Goal: Entertainment & Leisure: Consume media (video, audio)

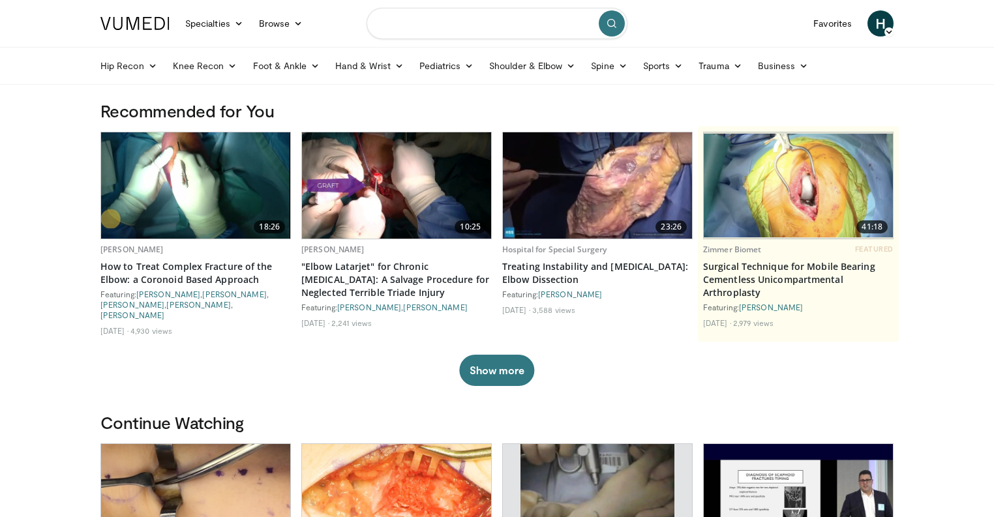
click at [484, 29] on input "Search topics, interventions" at bounding box center [496, 23] width 261 height 31
paste input "**********"
type input "**********"
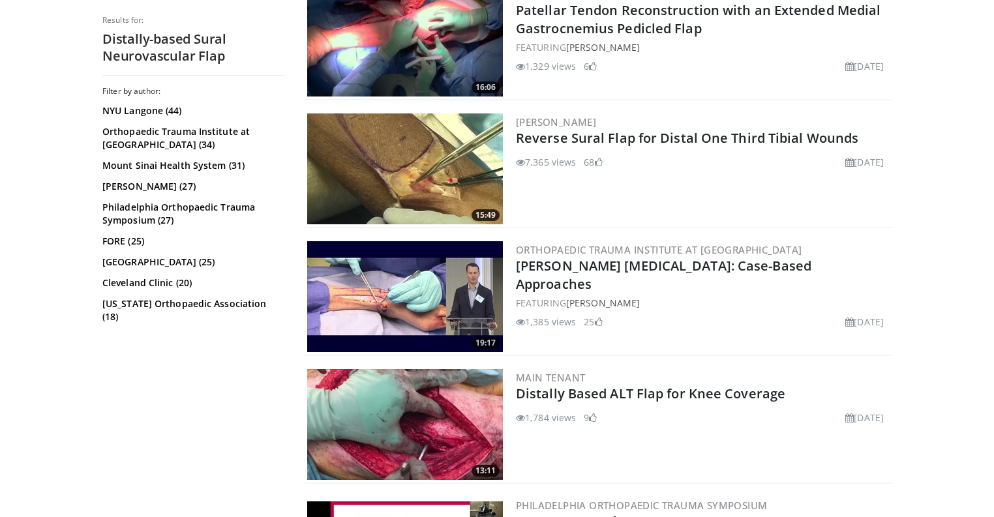
scroll to position [626, 0]
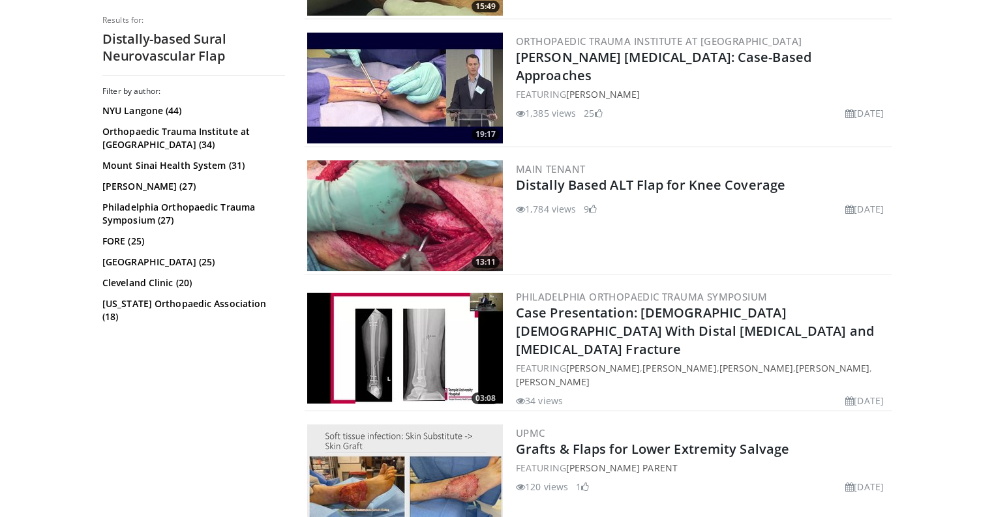
click at [704, 447] on div "UPMC Grafts & Flaps for Lower Extremity Salvage FEATURING Brodie Parent 120 vie…" at bounding box center [702, 479] width 373 height 111
click at [700, 440] on link "Grafts & Flaps for Lower Extremity Salvage" at bounding box center [652, 449] width 273 height 18
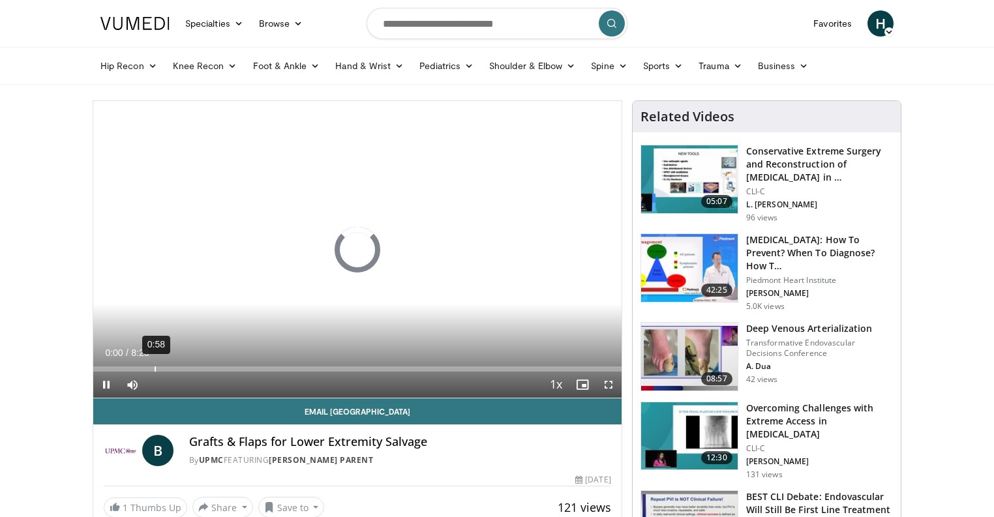
click at [155, 368] on div "0:58" at bounding box center [155, 368] width 1 height 5
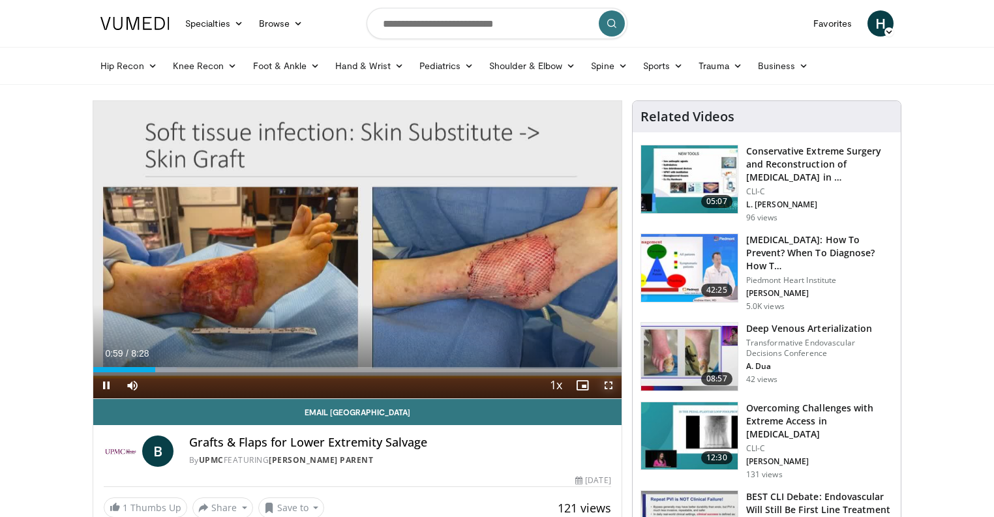
click at [612, 384] on video-js "**********" at bounding box center [357, 250] width 528 height 298
click at [612, 385] on span "Video Player" at bounding box center [608, 385] width 26 height 26
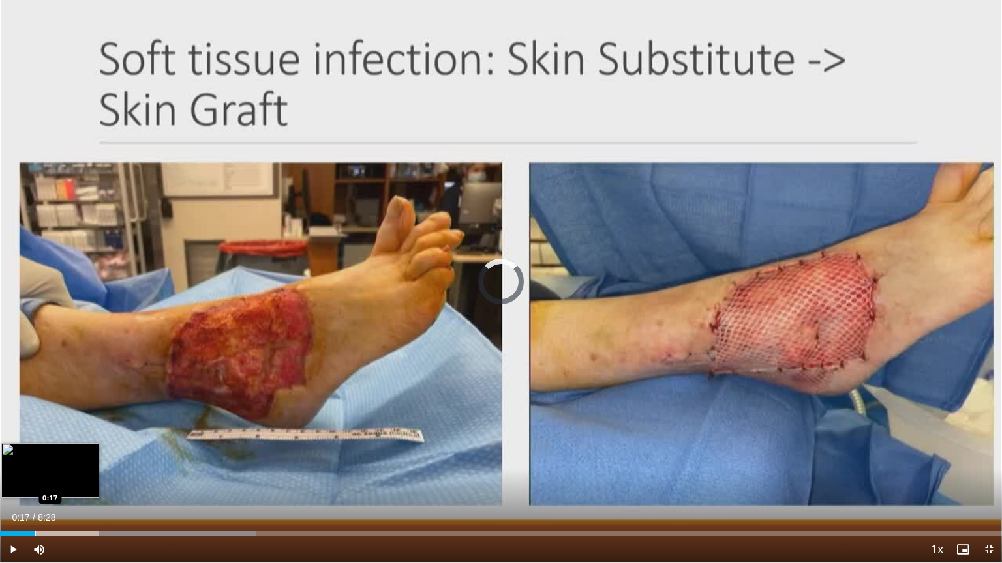
click at [34, 516] on div "Loaded : 25.54% 0:17 0:17" at bounding box center [501, 530] width 1002 height 12
click at [64, 516] on div "Loaded : 13.74% 0:32 0:32" at bounding box center [501, 530] width 1002 height 12
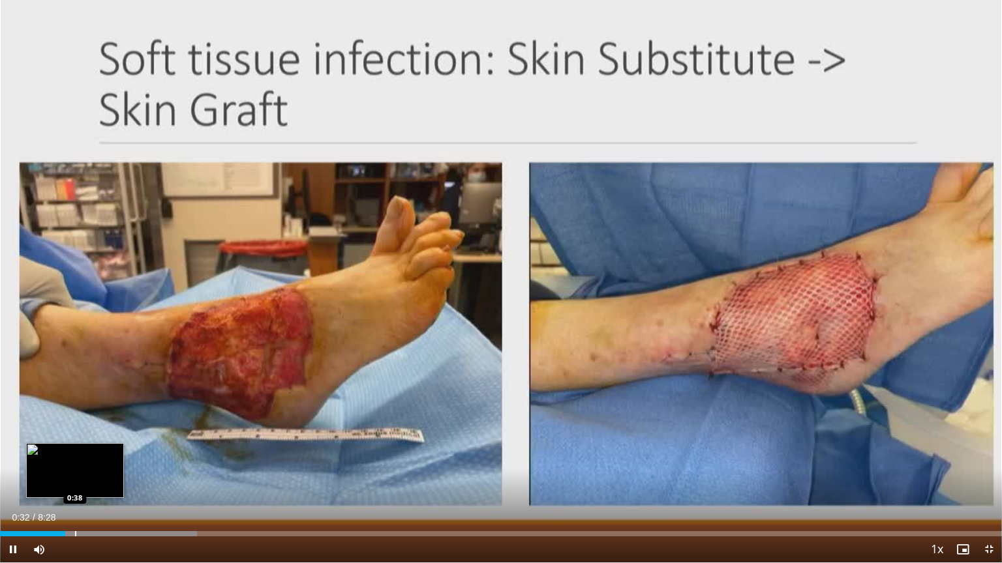
drag, startPoint x: 83, startPoint y: 522, endPoint x: 103, endPoint y: 528, distance: 20.2
click at [84, 516] on div "Current Time 0:32 / Duration 8:28" at bounding box center [501, 518] width 1002 height 12
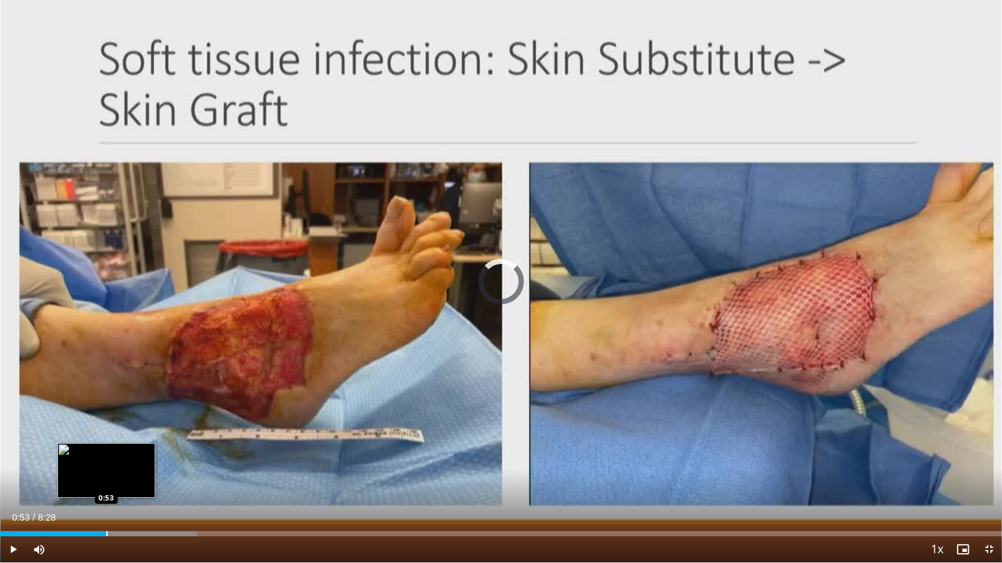
click at [108, 516] on div "Loaded : 19.64% 0:33 0:53" at bounding box center [501, 530] width 1002 height 12
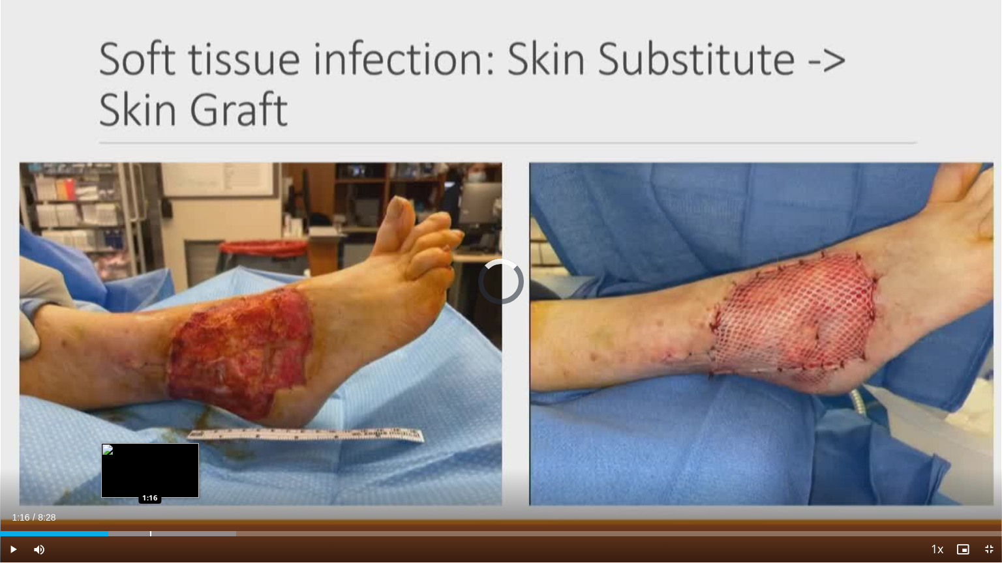
click at [149, 516] on div "Loaded : 23.57% 1:16 1:16" at bounding box center [501, 530] width 1002 height 12
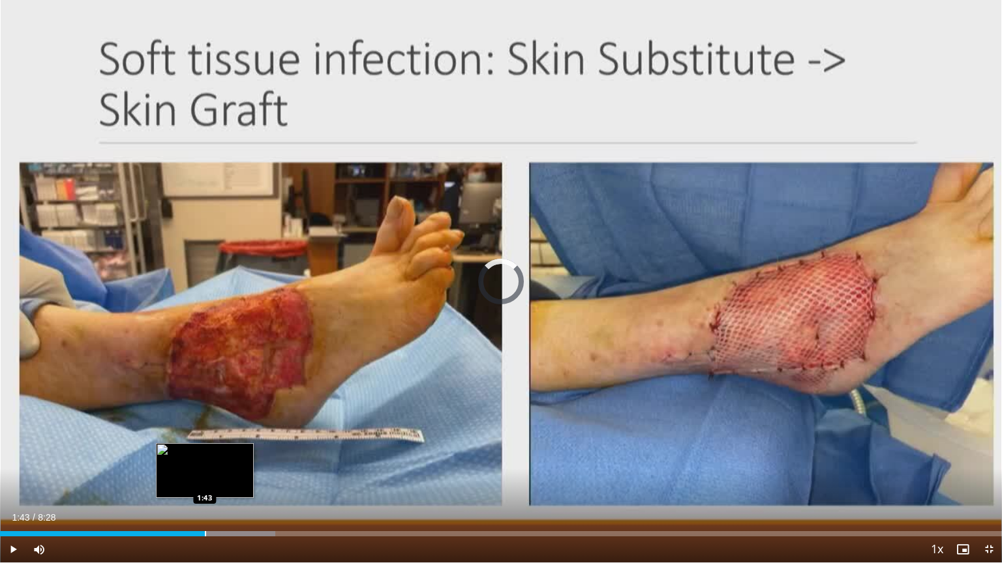
click at [205, 516] on div "Loaded : 27.50% 1:43 1:43" at bounding box center [501, 530] width 1002 height 12
drag, startPoint x: 232, startPoint y: 531, endPoint x: 248, endPoint y: 531, distance: 15.6
click at [232, 516] on div "Loaded : 31.43% 1:57 1:57" at bounding box center [501, 530] width 1002 height 12
click at [224, 516] on div "2:08" at bounding box center [112, 533] width 224 height 5
click at [218, 516] on div "Loaded : 37.33% 1:55 1:50" at bounding box center [501, 530] width 1002 height 12
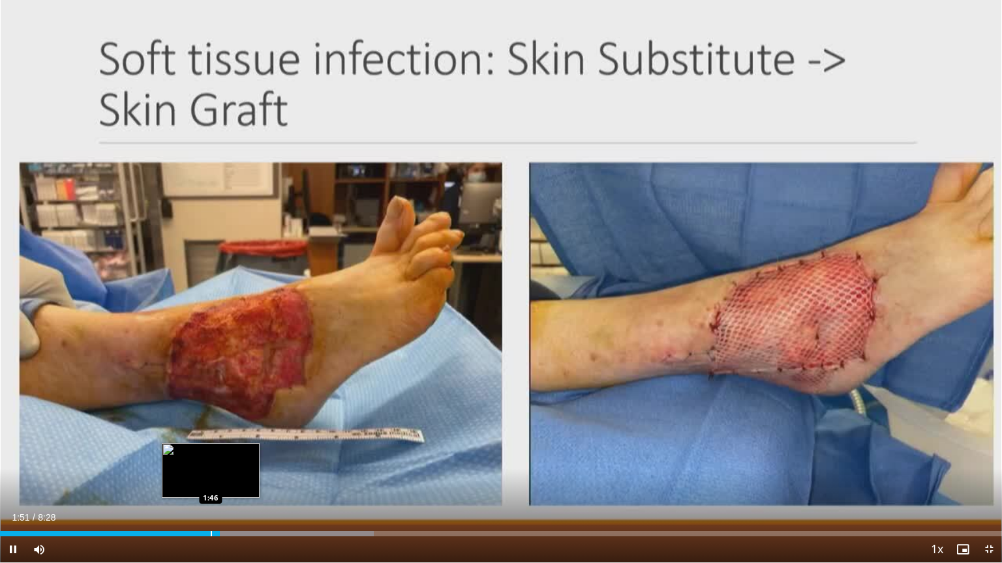
click at [211, 516] on div "Progress Bar" at bounding box center [211, 533] width 1 height 5
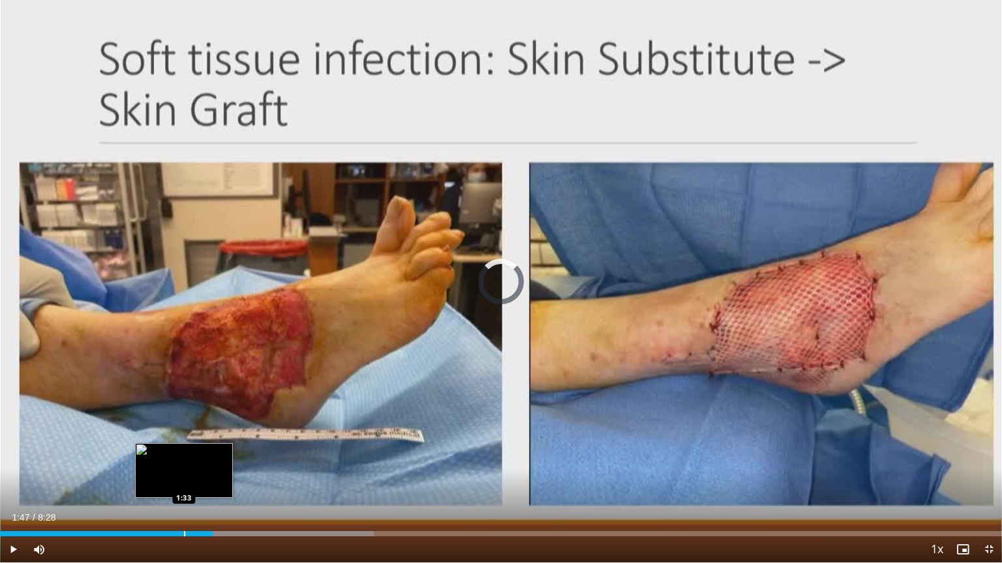
click at [184, 516] on div "Progress Bar" at bounding box center [184, 533] width 1 height 5
